Goal: Share content: Share content

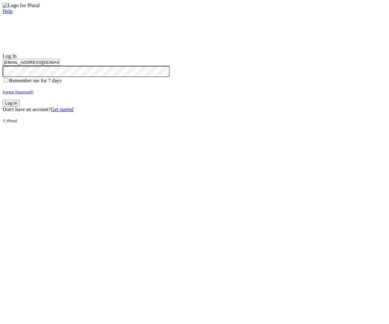
type input "[EMAIL_ADDRESS][DOMAIN_NAME]"
click at [20, 107] on button "Log In" at bounding box center [11, 103] width 17 height 7
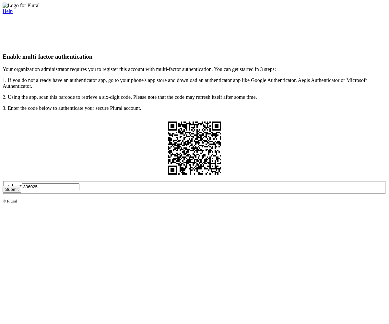
type input "396025"
click at [21, 193] on button "Submit" at bounding box center [12, 189] width 18 height 7
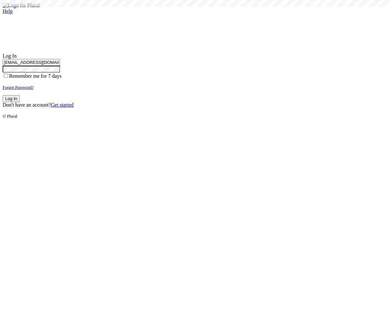
type input "test-1757352913-3@civiceagle.com"
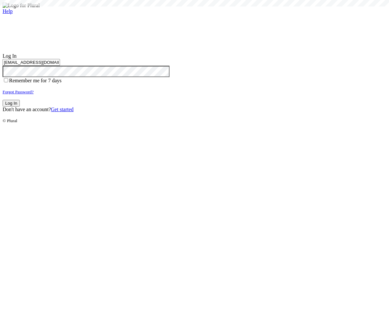
click at [20, 107] on button "Log In" at bounding box center [11, 103] width 17 height 7
click at [34, 94] on small "Forgot Password?" at bounding box center [18, 91] width 31 height 5
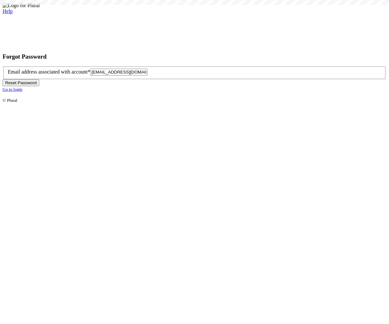
type input "test-1757352918-6@civiceagle.com"
click at [39, 86] on button "Reset Password" at bounding box center [21, 82] width 37 height 7
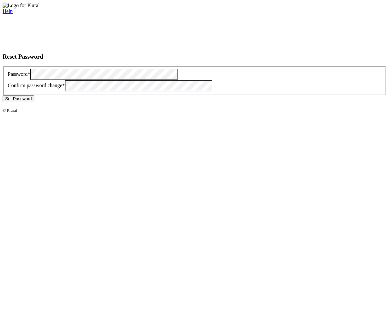
click at [34, 102] on button "Set Password" at bounding box center [19, 98] width 32 height 7
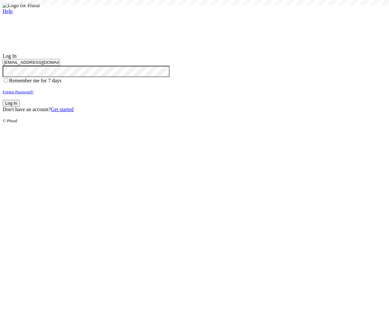
type input "test-1757352918-6@civiceagle.com"
click at [20, 107] on button "Log In" at bounding box center [11, 103] width 17 height 7
type input "[EMAIL_ADDRESS][DOMAIN_NAME]"
click at [20, 107] on button "Log In" at bounding box center [11, 103] width 17 height 7
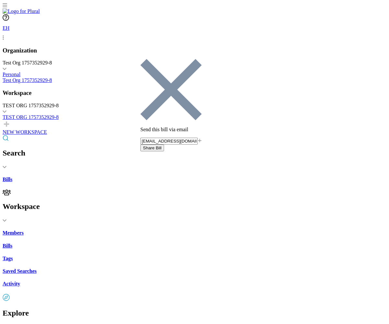
type input "[EMAIL_ADDRESS][DOMAIN_NAME]"
click at [164, 144] on button "Share Bill" at bounding box center [152, 147] width 24 height 7
